Goal: Information Seeking & Learning: Learn about a topic

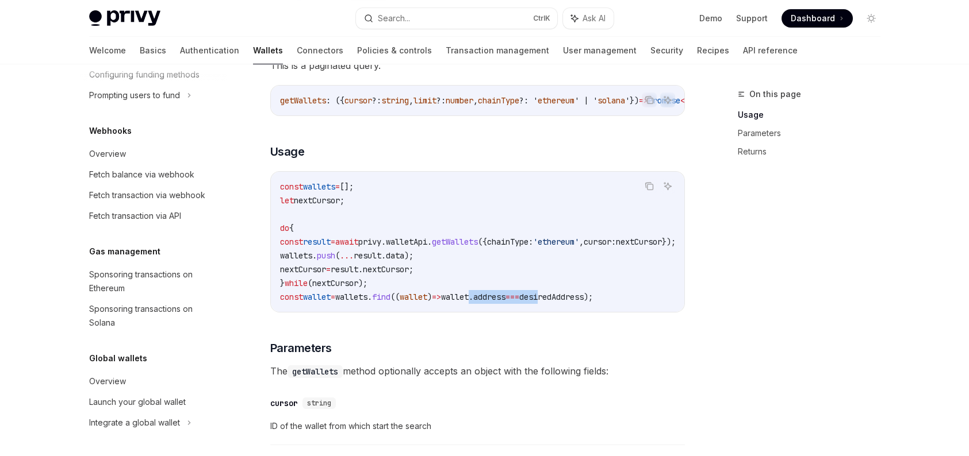
scroll to position [802, 0]
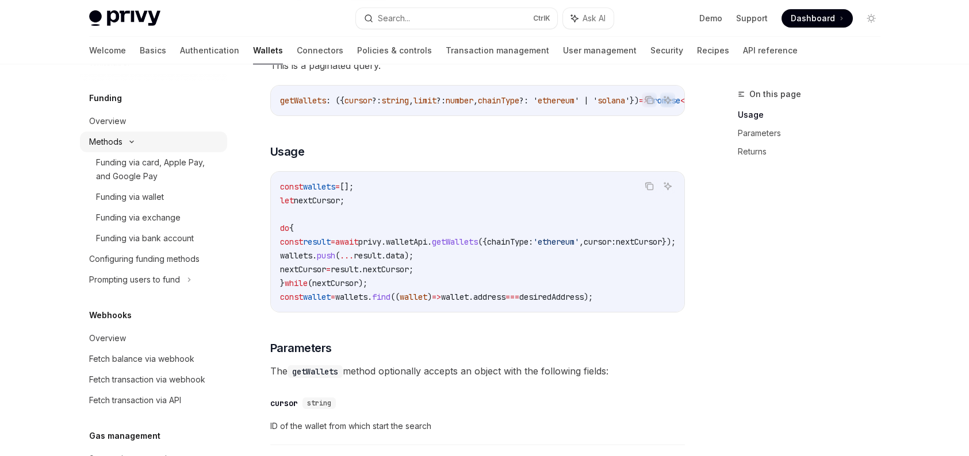
type textarea "*"
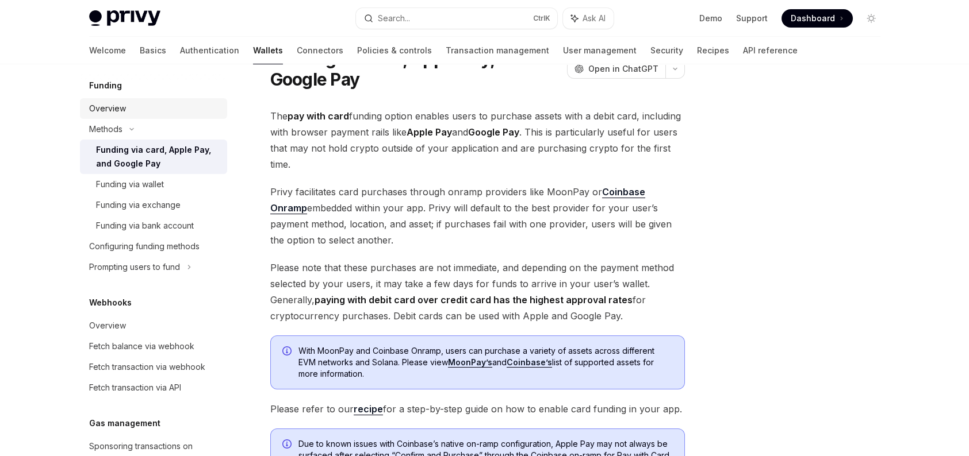
scroll to position [725, 0]
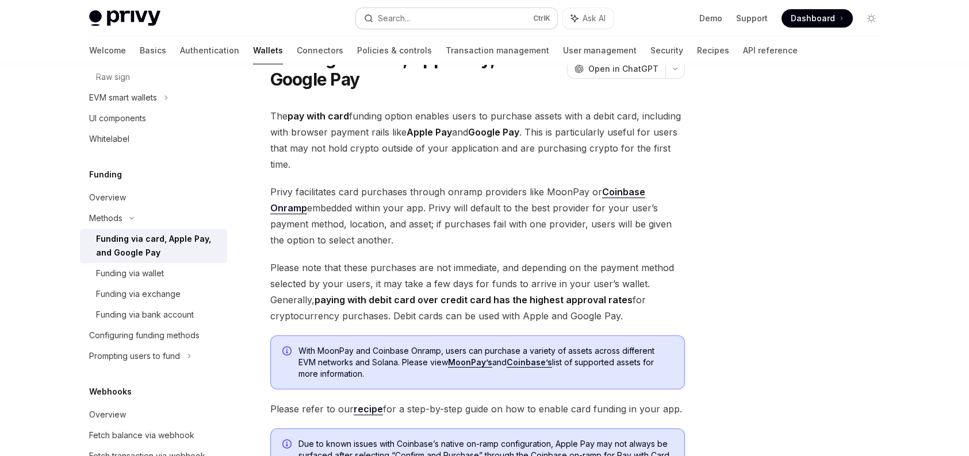
click at [481, 14] on button "Search... Ctrl K" at bounding box center [456, 18] width 201 height 21
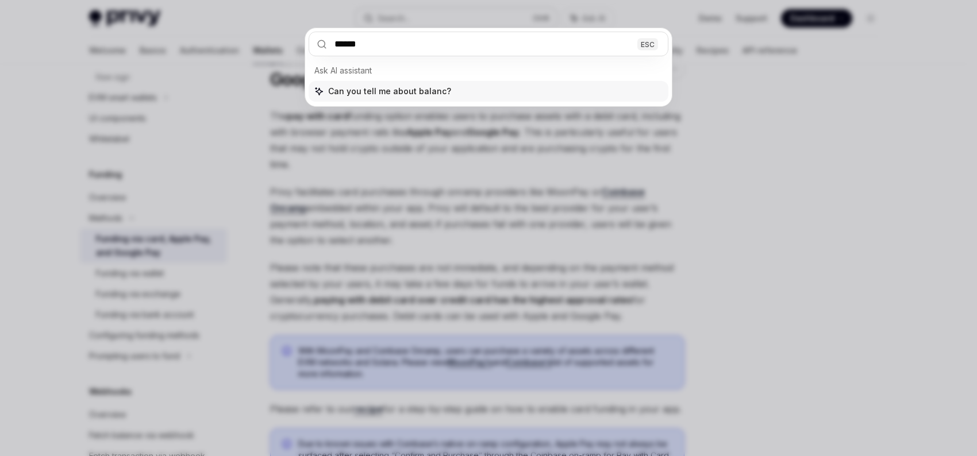
type input "*******"
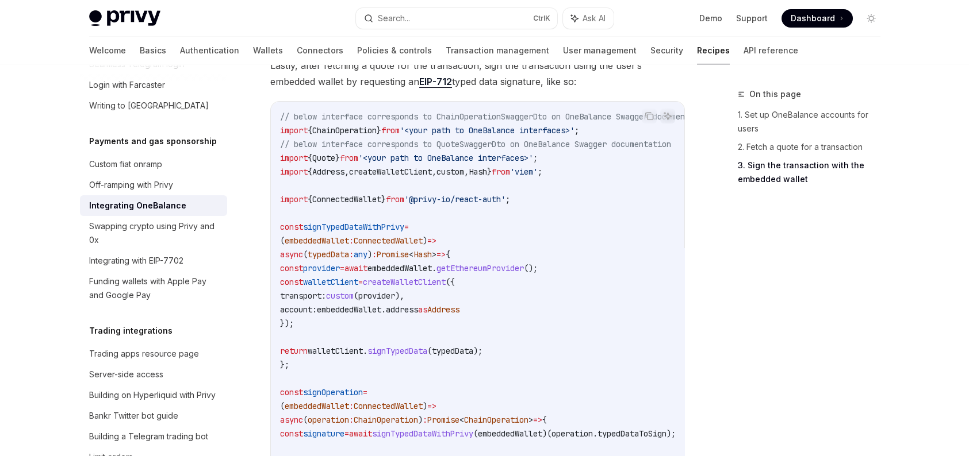
scroll to position [632, 0]
